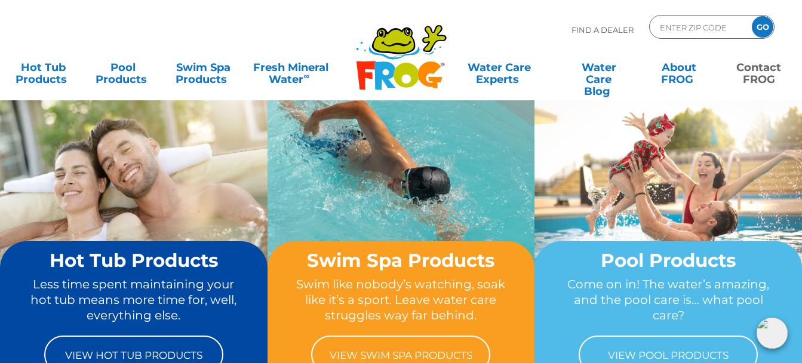
click at [756, 72] on link "Contact FROG" at bounding box center [759, 68] width 62 height 24
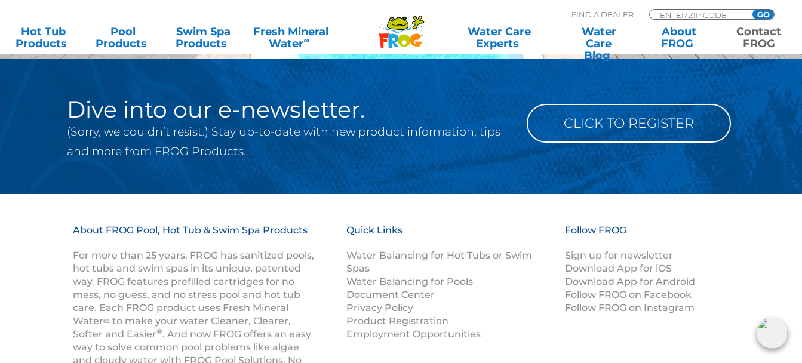
scroll to position [1732, 0]
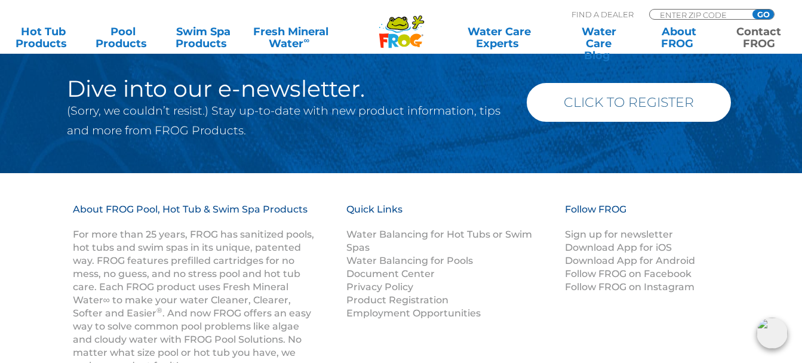
click at [627, 103] on link "Click to Register" at bounding box center [629, 102] width 204 height 39
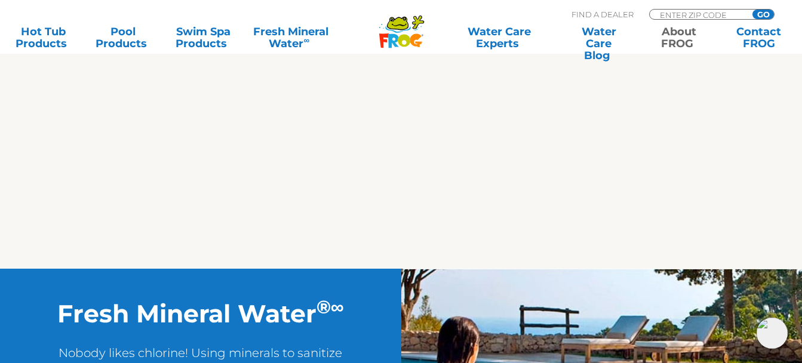
scroll to position [2389, 0]
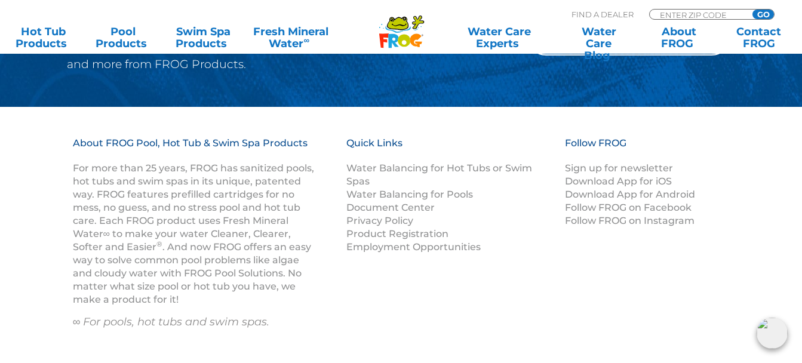
scroll to position [1254, 0]
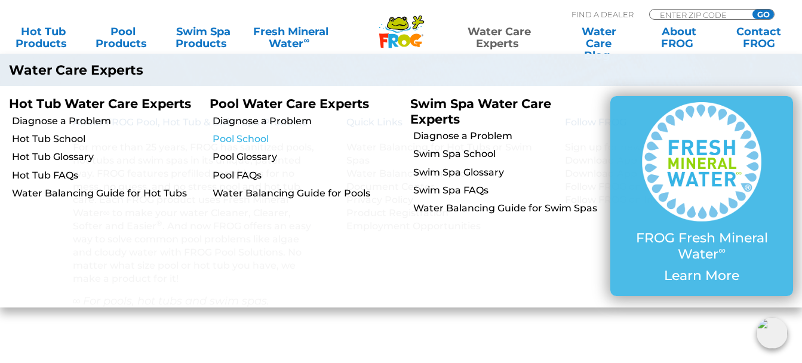
click at [253, 140] on link "Pool School" at bounding box center [307, 139] width 189 height 13
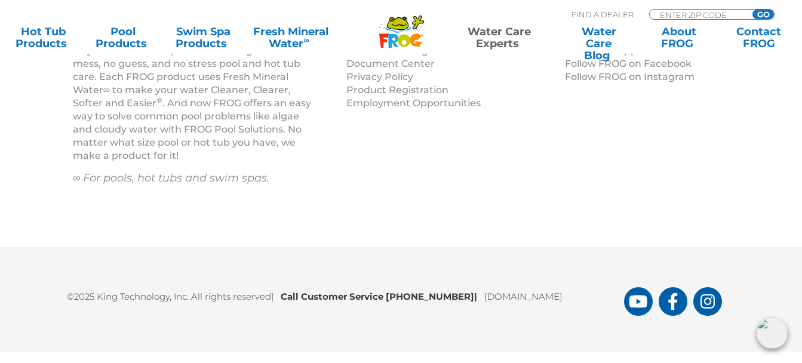
scroll to position [1318, 0]
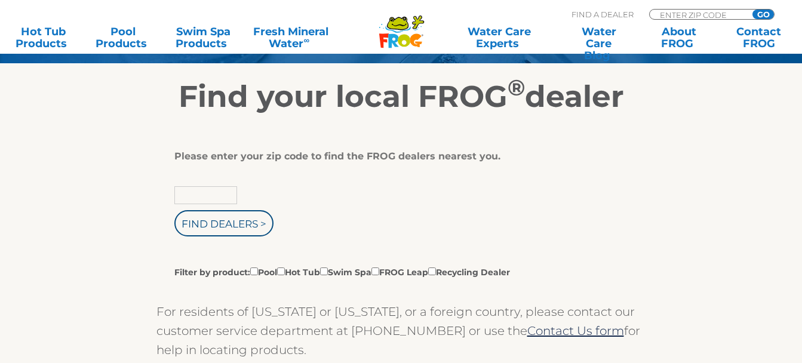
click at [216, 196] on input "text" at bounding box center [205, 195] width 63 height 18
type input "27549"
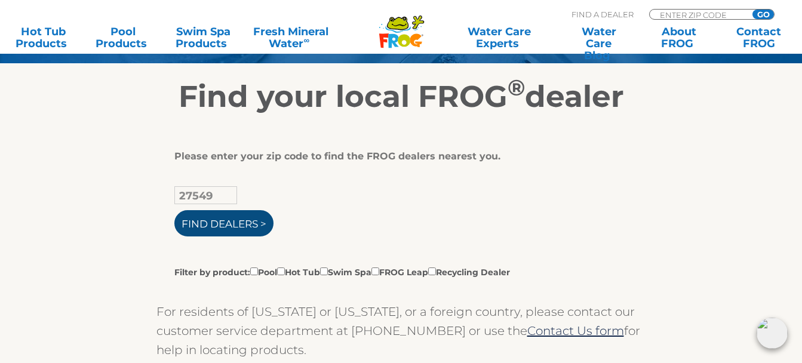
click at [227, 221] on input "Find Dealers >" at bounding box center [223, 223] width 99 height 26
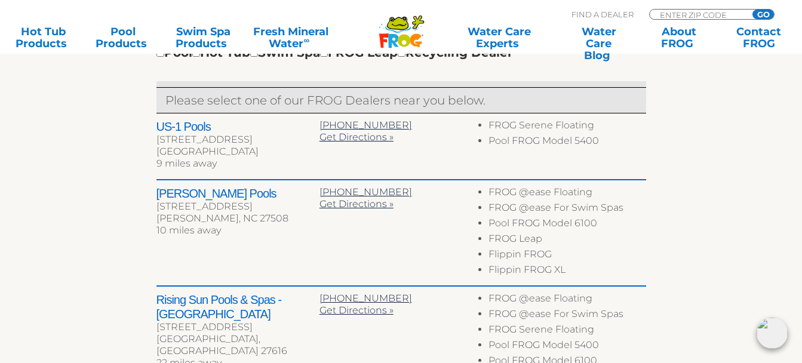
scroll to position [478, 0]
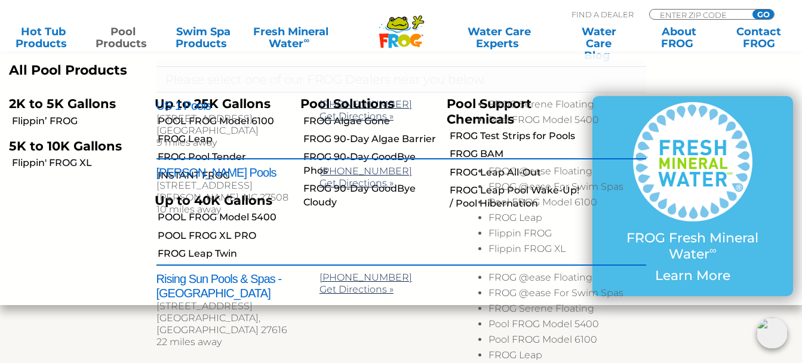
click at [87, 327] on div "← Move left → Move right ↑ Move up ↓ Move down + Zoom in - Zoom out Home Jump l…" at bounding box center [401, 221] width 735 height 811
click at [138, 34] on link "Pool Products" at bounding box center [123, 38] width 62 height 24
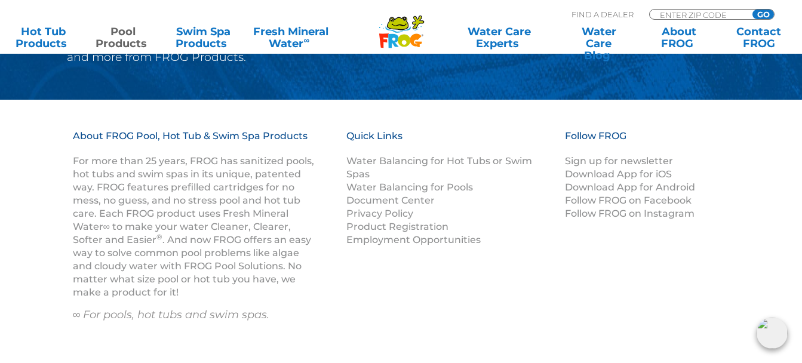
scroll to position [4851, 0]
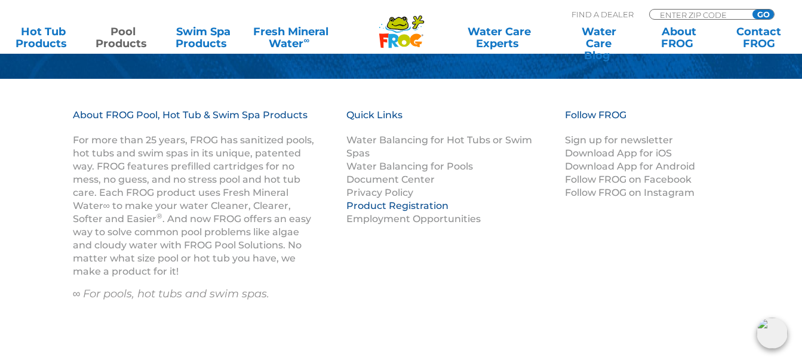
click at [395, 207] on link "Product Registration" at bounding box center [397, 205] width 102 height 11
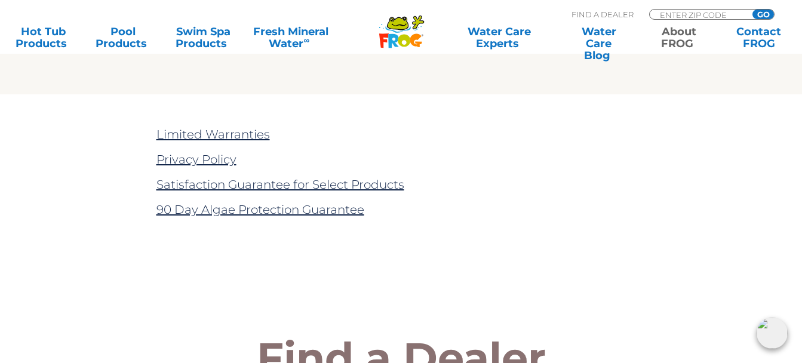
scroll to position [2449, 0]
